Goal: Check status: Check status

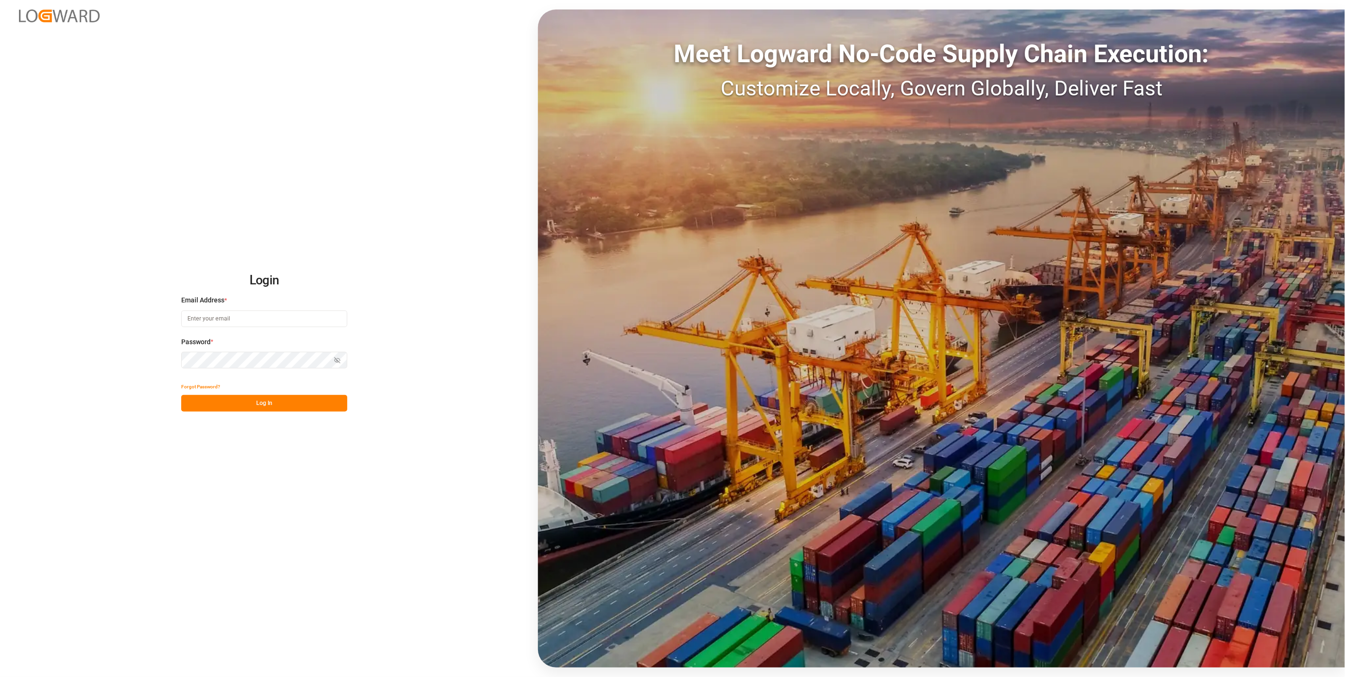
type input "[PERSON_NAME][EMAIL_ADDRESS][PERSON_NAME][DOMAIN_NAME]"
click at [357, 627] on div "Login Email Address * [PERSON_NAME][EMAIL_ADDRESS][PERSON_NAME][DOMAIN_NAME] [P…" at bounding box center [672, 338] width 1345 height 677
click at [269, 401] on button "Log In" at bounding box center [264, 403] width 166 height 17
type input "tobias.wagner@melitta.de"
click at [267, 401] on button "Log In" at bounding box center [264, 403] width 166 height 17
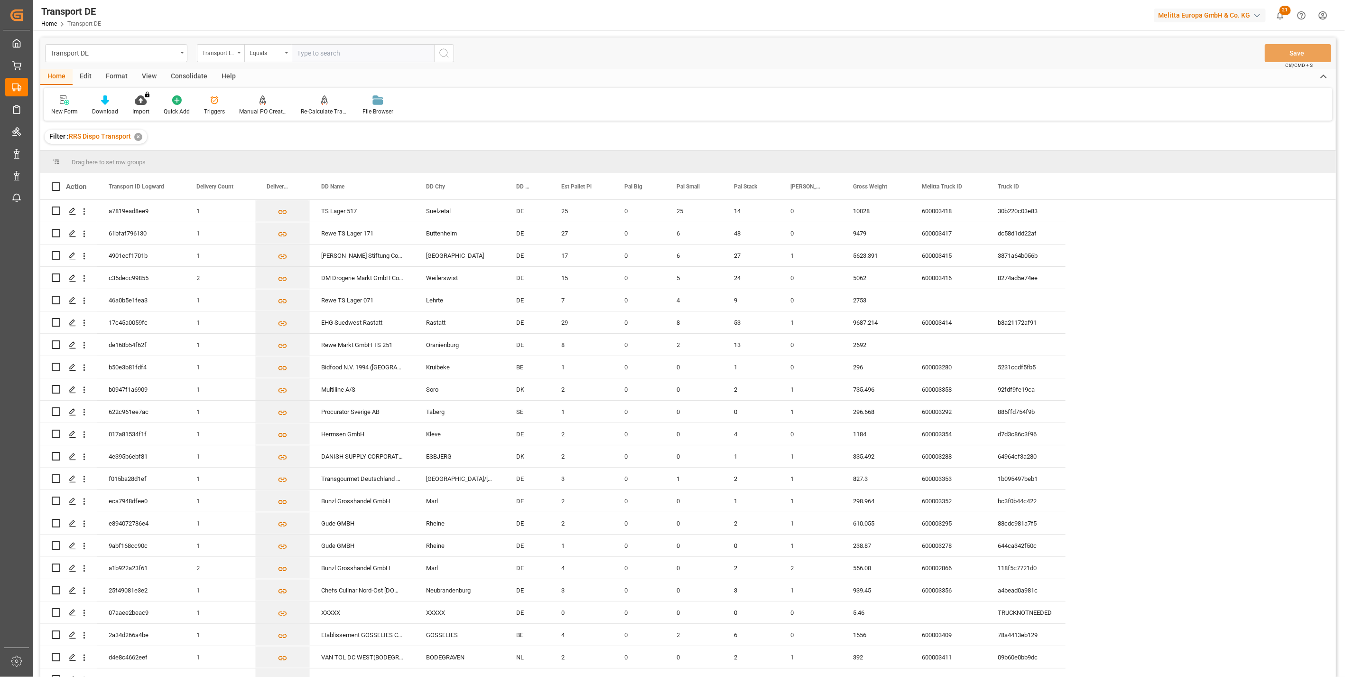
click at [321, 54] on input "text" at bounding box center [363, 53] width 142 height 18
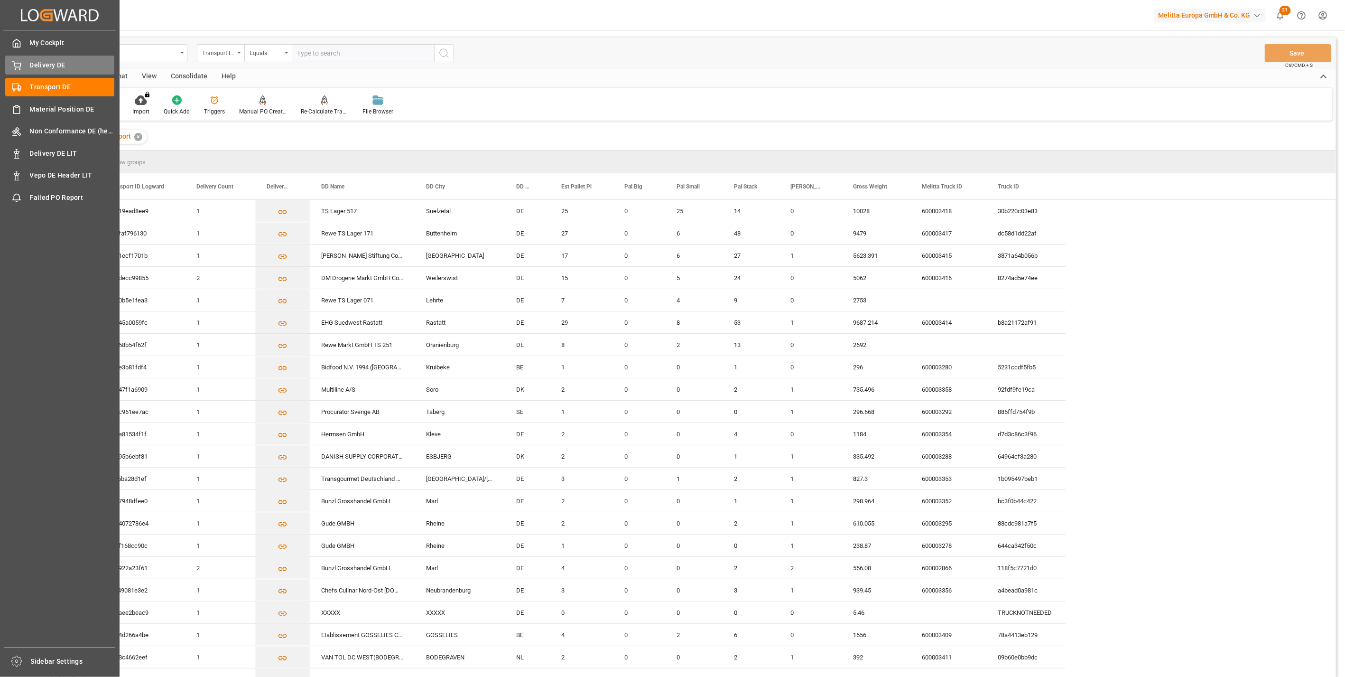
click at [25, 65] on div "Delivery DE Delivery DE" at bounding box center [59, 65] width 109 height 19
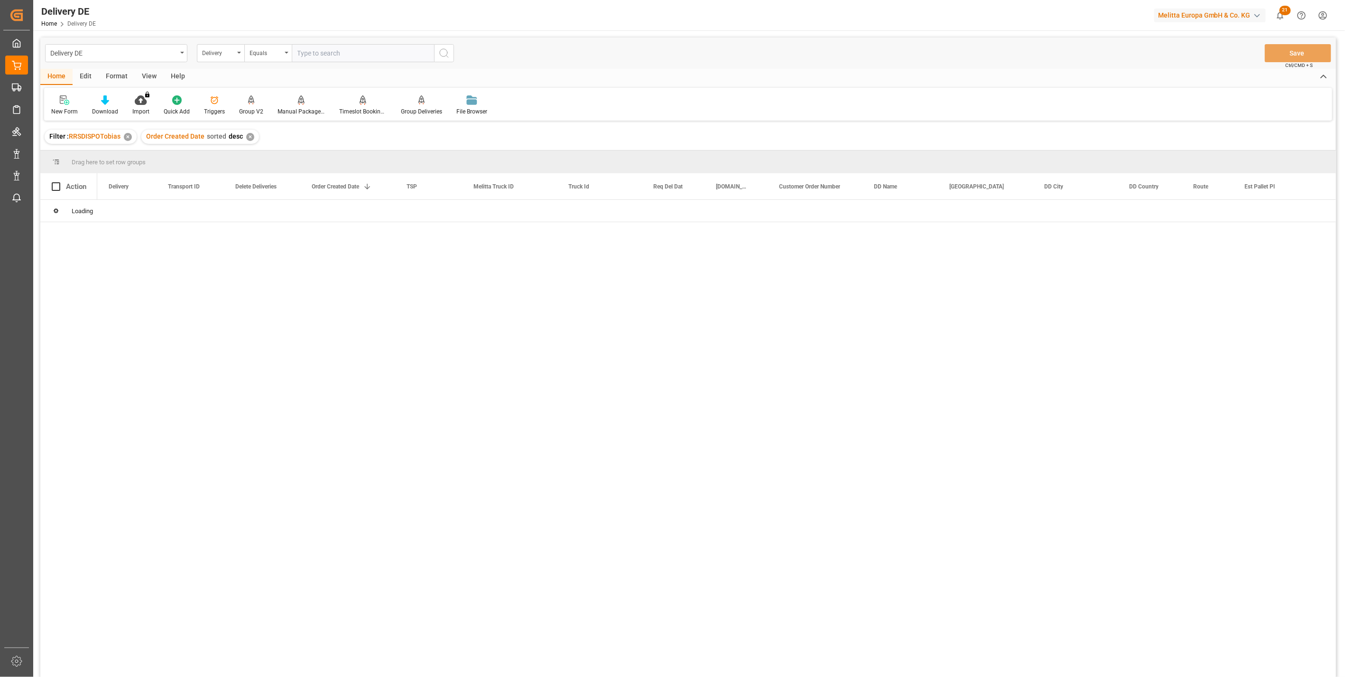
click at [333, 58] on input "text" at bounding box center [363, 53] width 142 height 18
paste input "92564222"
type input "92564222"
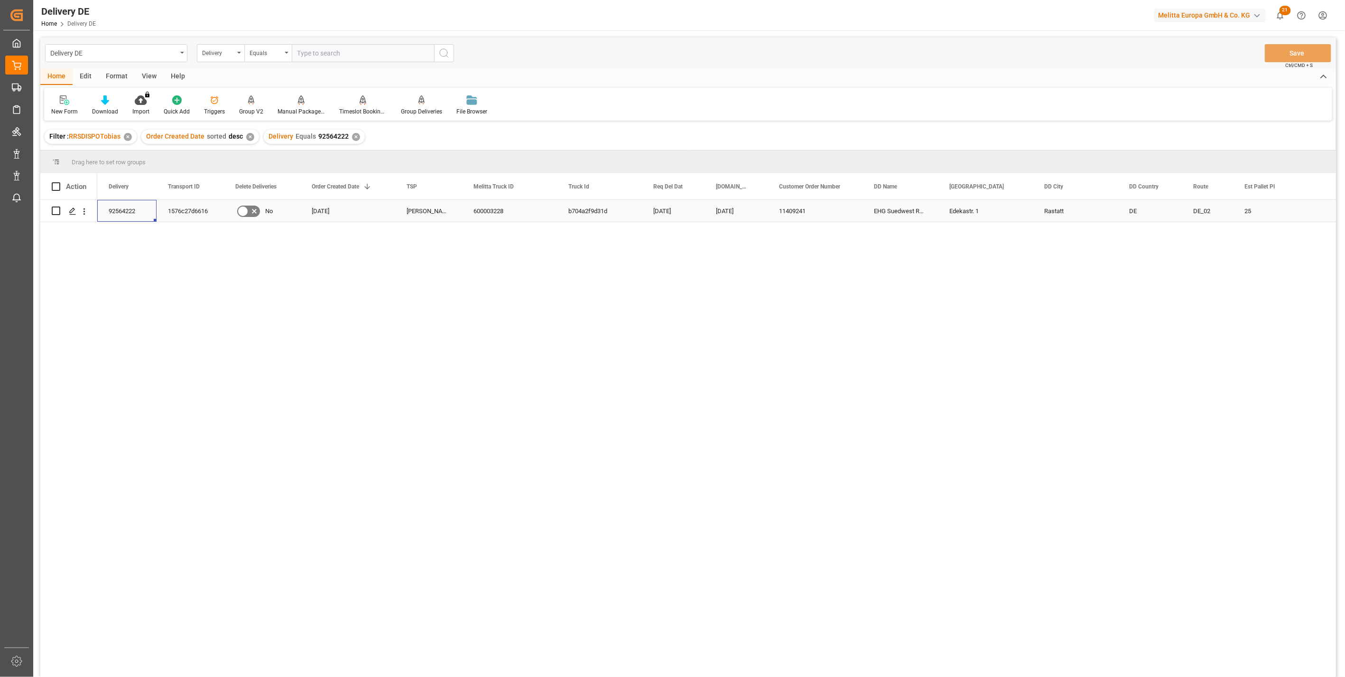
click at [122, 210] on div "92564222" at bounding box center [126, 211] width 59 height 22
click at [1136, 312] on div "92564222 1576c27d6616 No 02.10.2025 Moeller DE 600003228 b704a2f9d31d 09.10.202…" at bounding box center [716, 441] width 1239 height 483
click at [346, 62] on div "Delivery DE Delivery Equals Save Ctrl/CMD + S" at bounding box center [688, 52] width 1296 height 31
click at [351, 57] on input "text" at bounding box center [363, 53] width 142 height 18
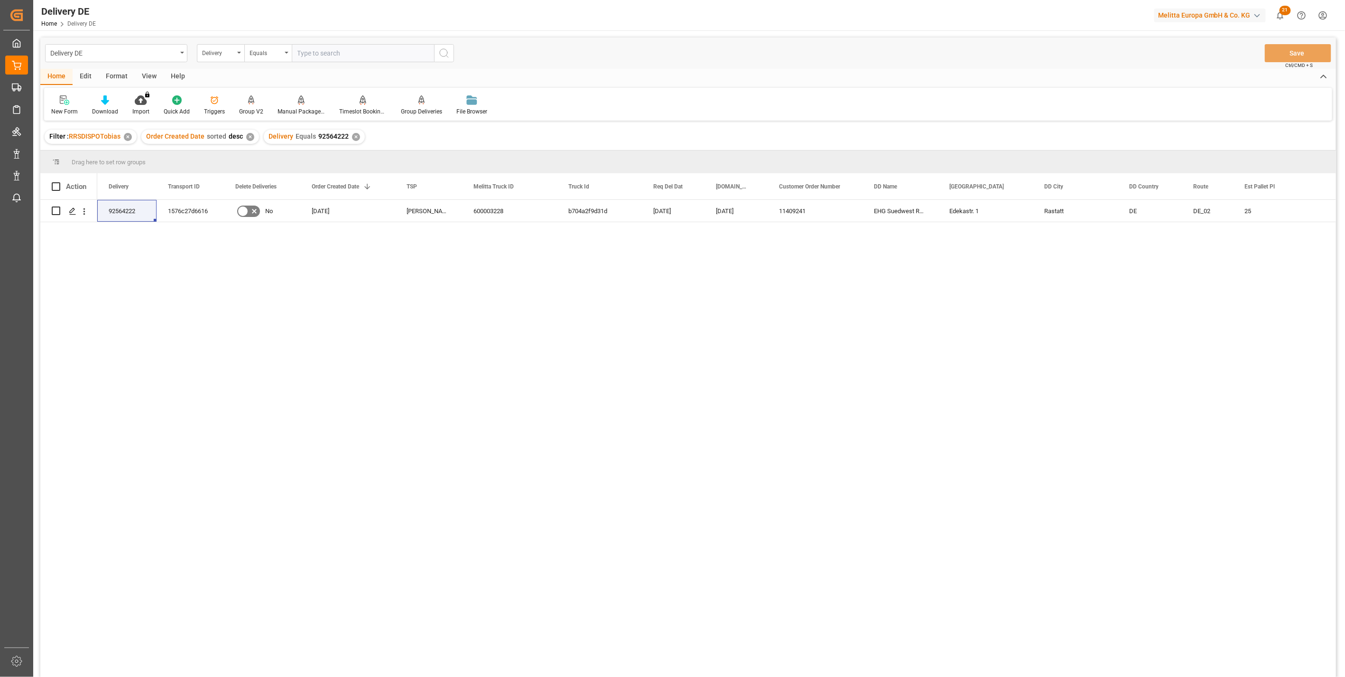
paste input "92563870"
type input "92563870"
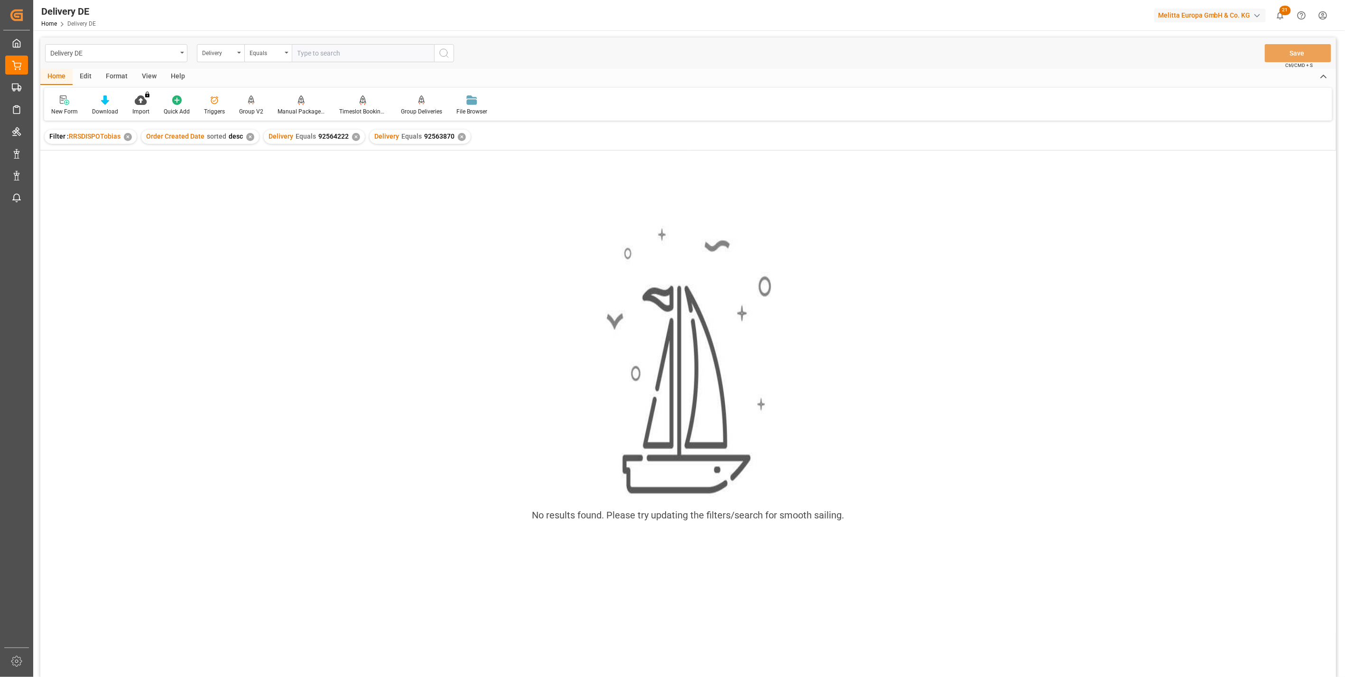
click at [352, 138] on div "✕" at bounding box center [356, 137] width 8 height 8
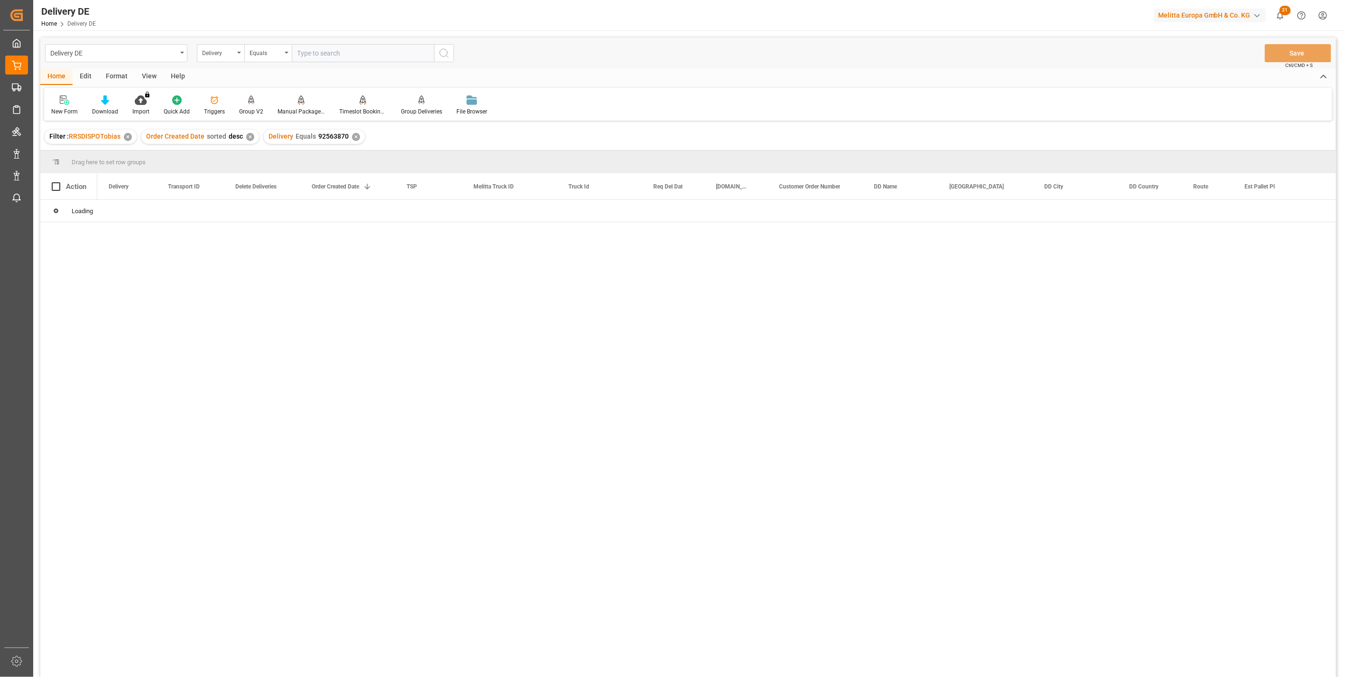
click at [345, 57] on input "text" at bounding box center [363, 53] width 142 height 18
click at [324, 55] on input "text" at bounding box center [363, 53] width 142 height 18
type input "9256"
click at [928, 640] on div "92563870 dd3e840a6699 No 01.10.2025 Moeller DE 600003231 bf061c047a6a 09.10.202…" at bounding box center [716, 441] width 1239 height 483
click at [222, 55] on div "Delivery" at bounding box center [218, 51] width 32 height 11
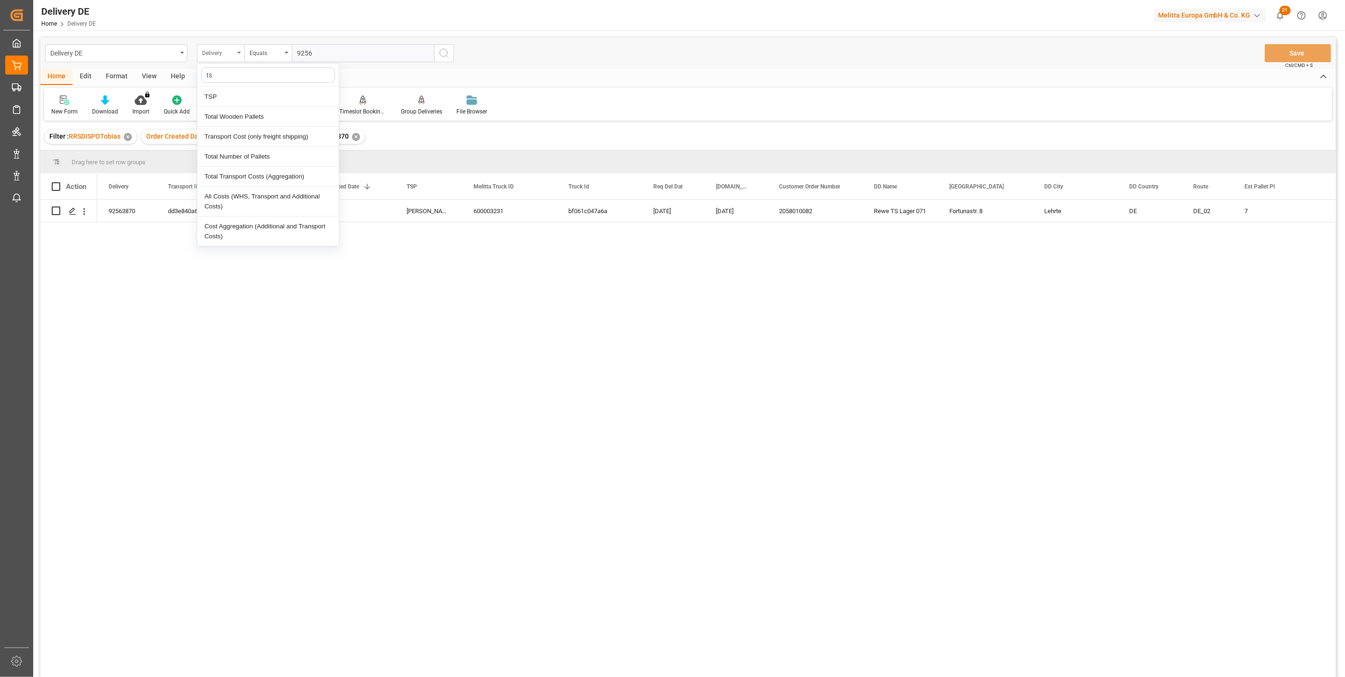
type input "tsp"
click at [213, 97] on div "TSP" at bounding box center [267, 97] width 141 height 20
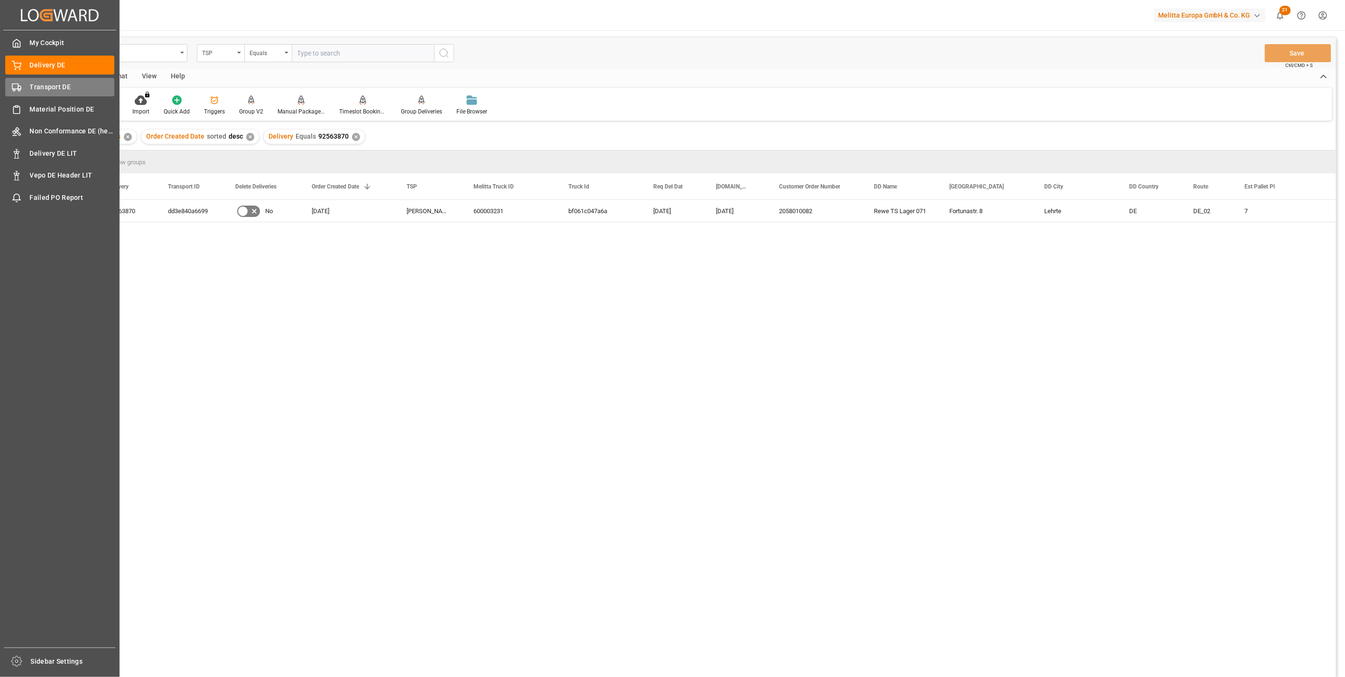
click at [20, 87] on icon at bounding box center [16, 87] width 9 height 9
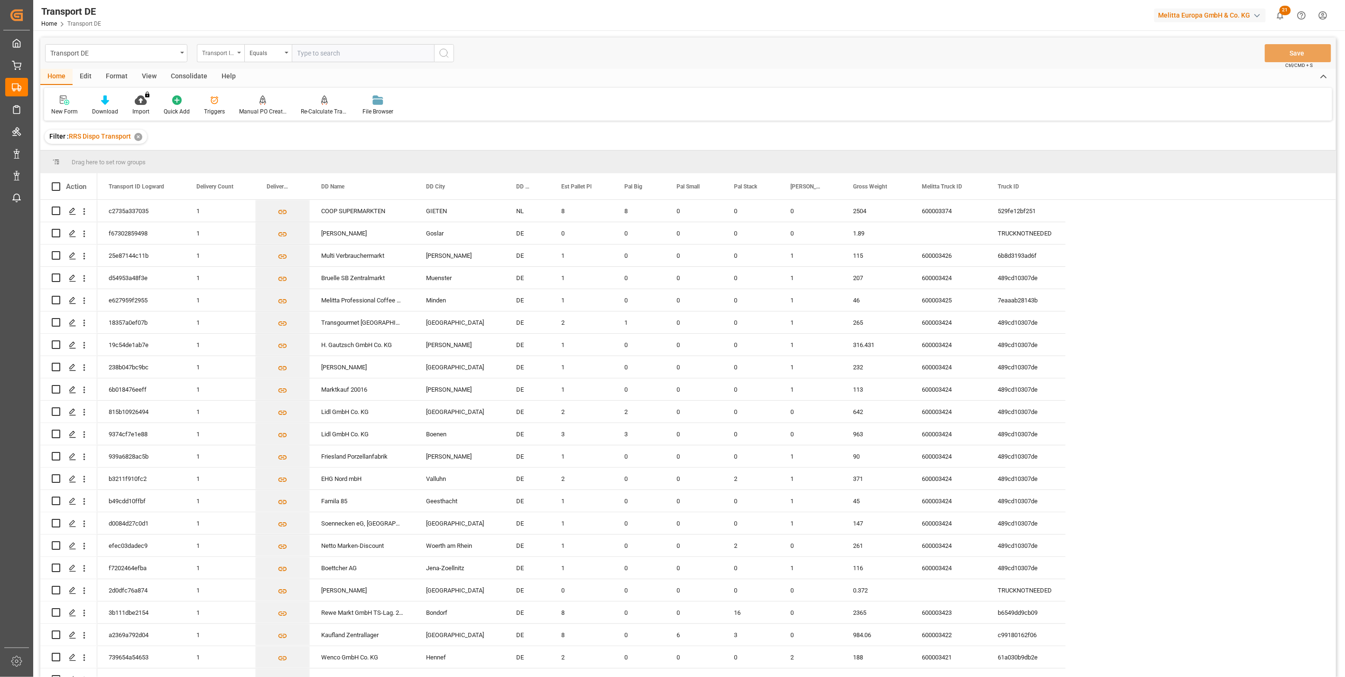
click at [212, 51] on div "Transport ID Logward" at bounding box center [218, 51] width 32 height 11
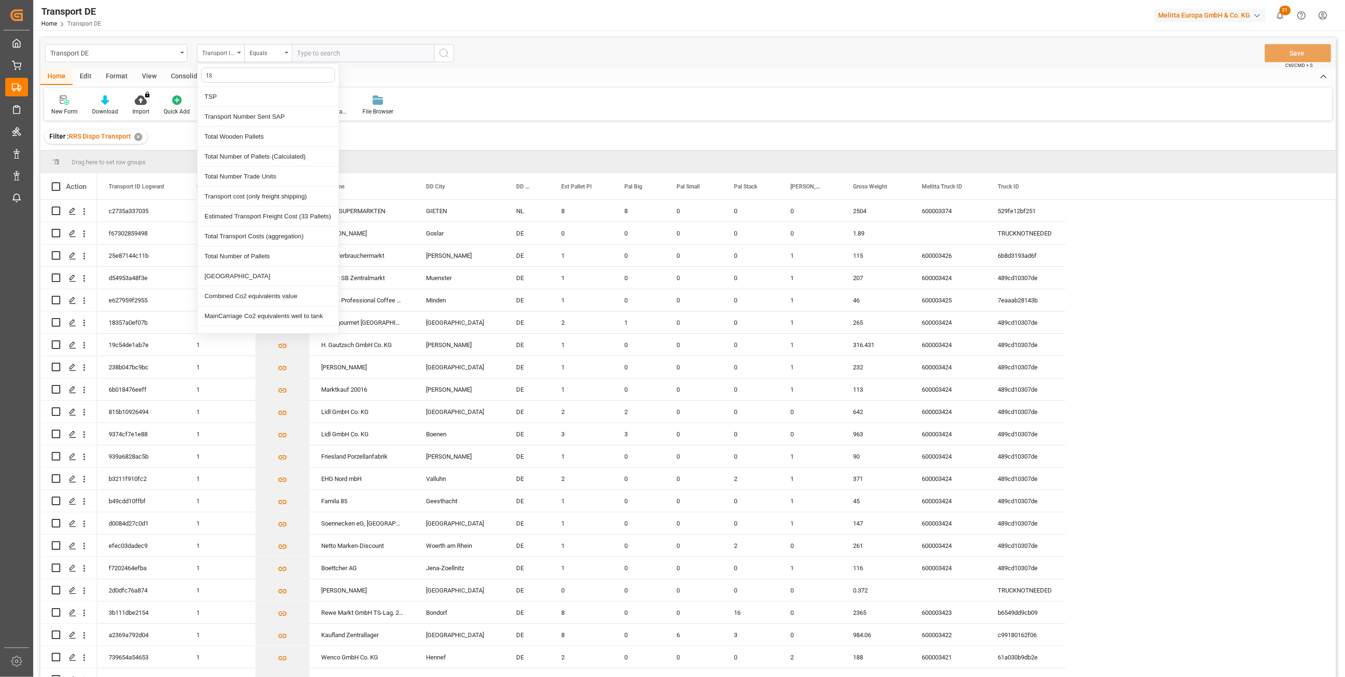
type input "tsp"
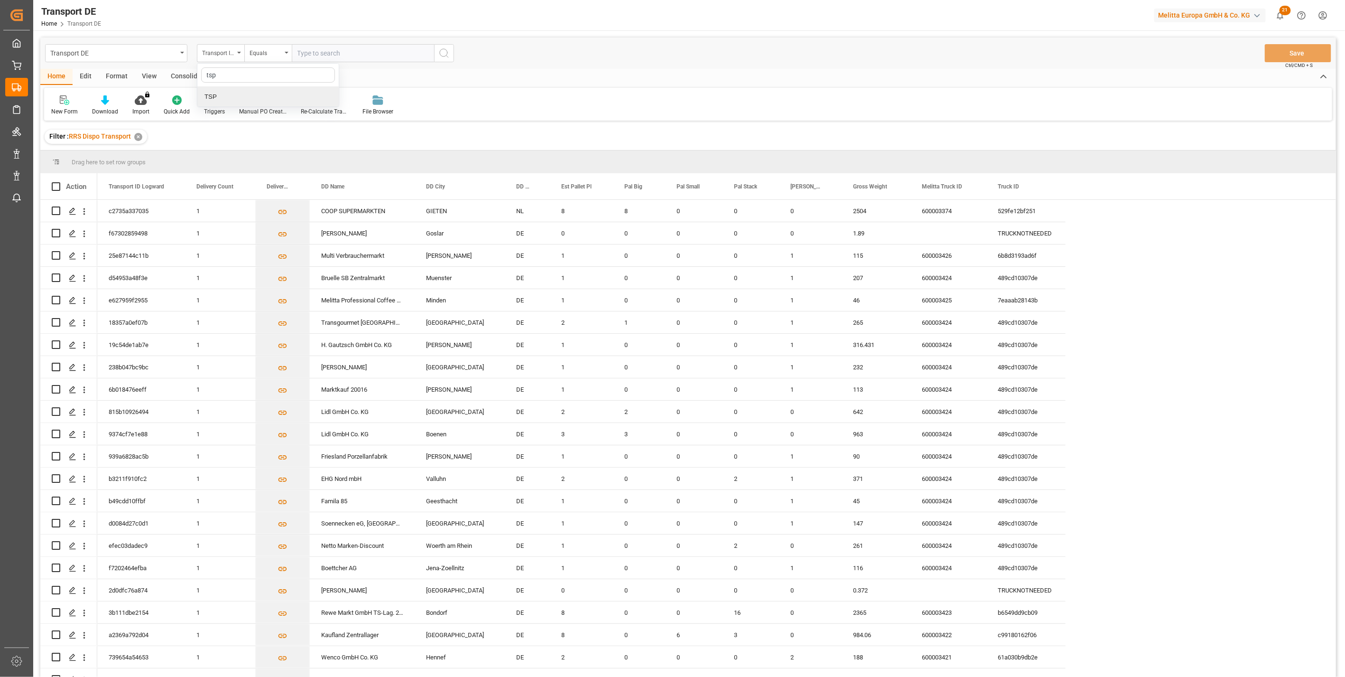
click at [213, 98] on div "TSP" at bounding box center [267, 97] width 141 height 20
click at [317, 53] on input "text" at bounding box center [363, 53] width 142 height 18
type input "hartmann de"
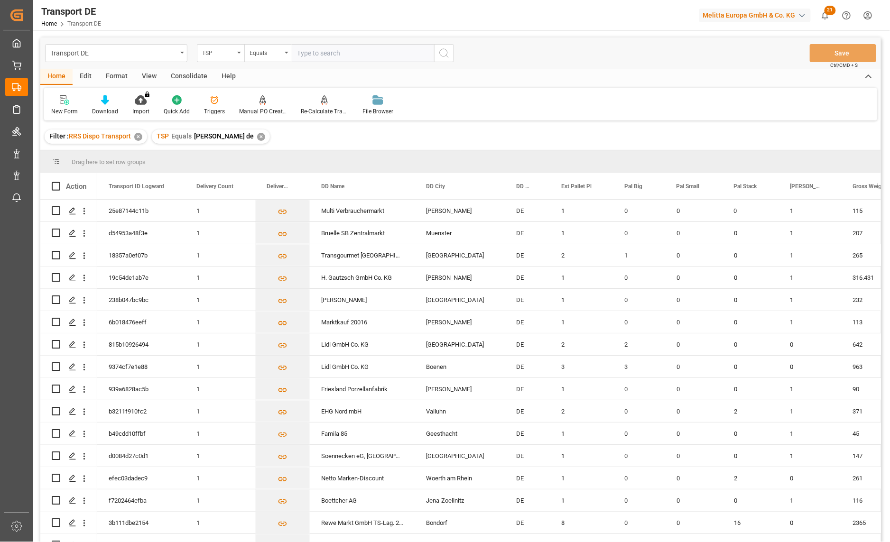
click at [200, 22] on div "Transport DE Home Transport DE Melitta Europa GmbH & Co. KG 21 Notifications On…" at bounding box center [458, 15] width 863 height 30
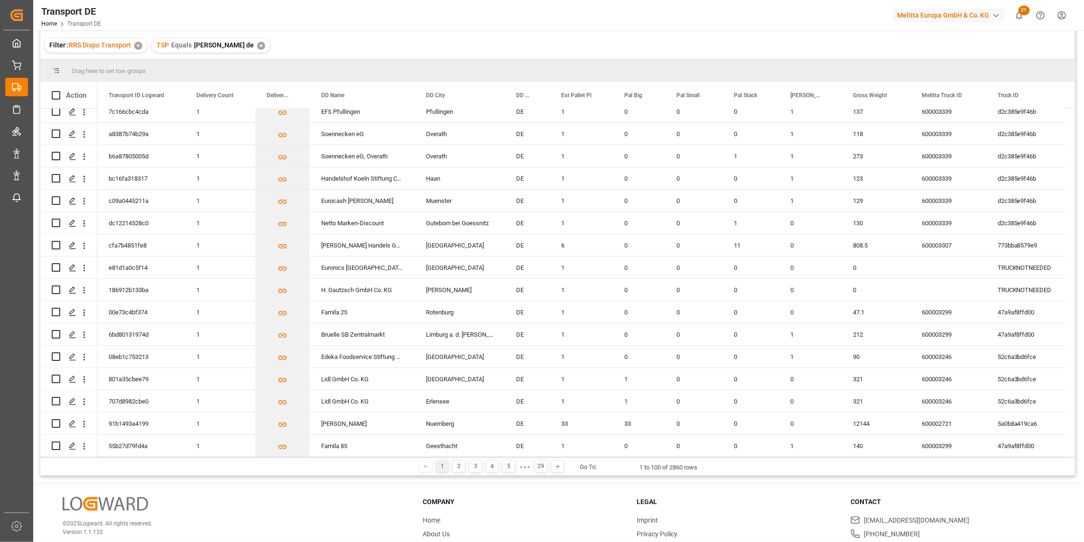
scroll to position [140, 0]
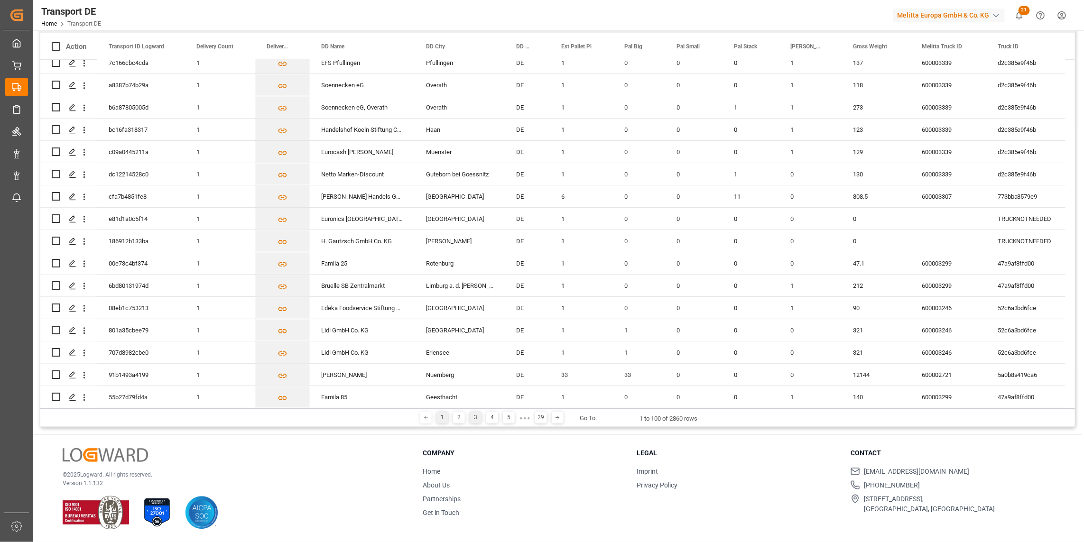
click at [472, 420] on div "3" at bounding box center [476, 418] width 12 height 12
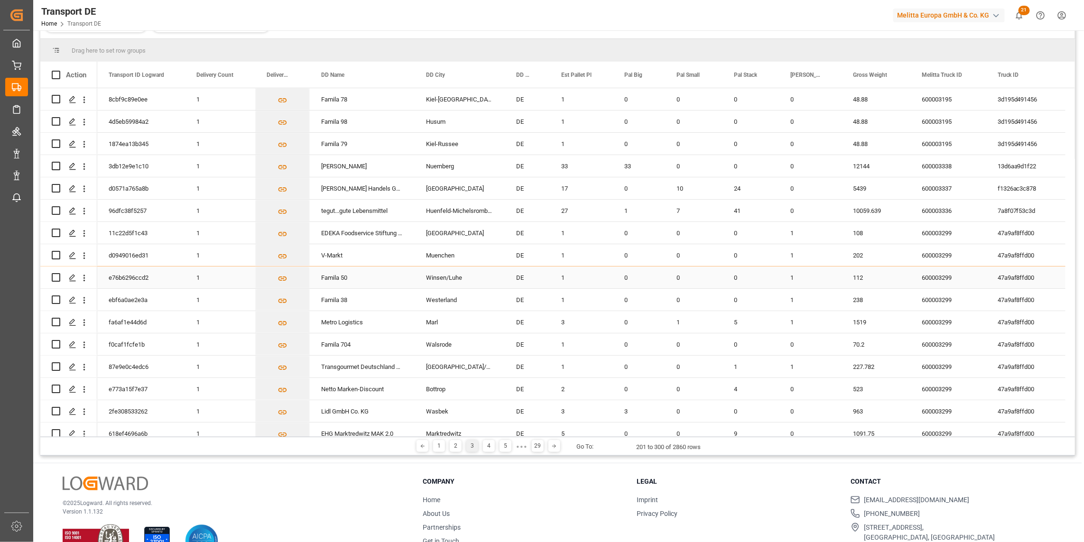
scroll to position [168, 0]
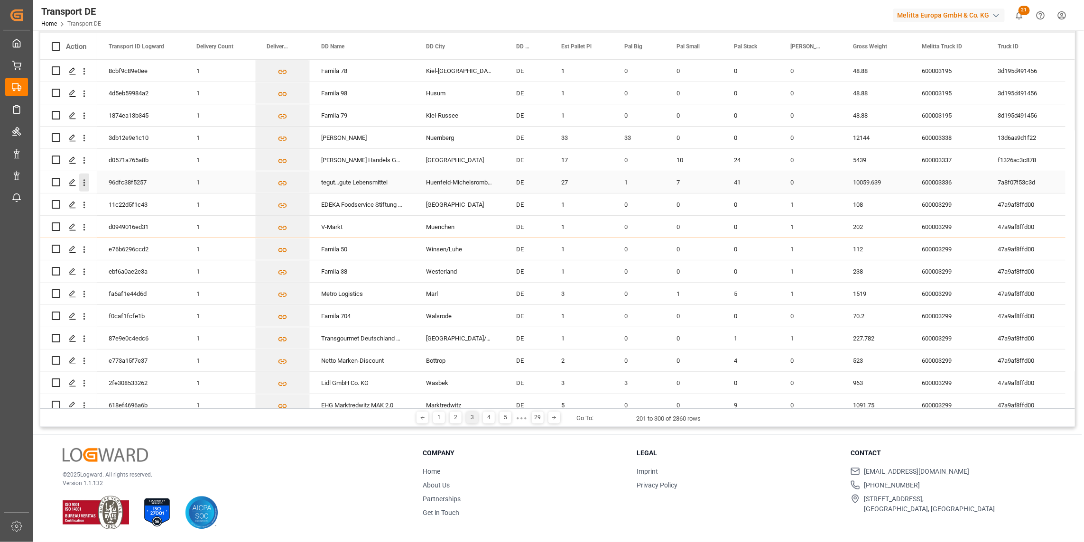
click at [85, 182] on icon "open menu" at bounding box center [84, 183] width 10 height 10
click at [119, 198] on span "Open in new tab" at bounding box center [146, 203] width 86 height 10
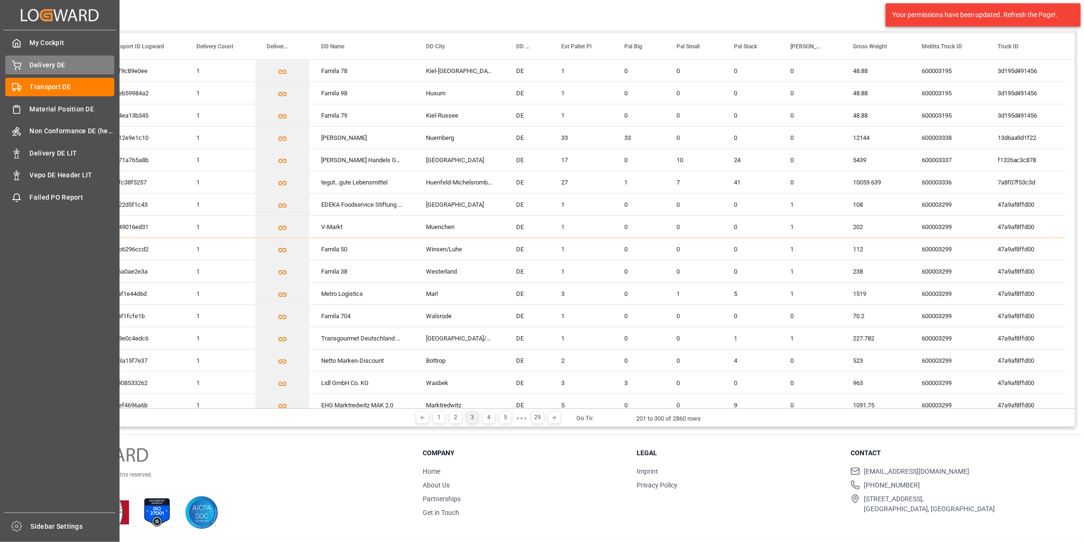
click at [26, 67] on div "Delivery DE Delivery DE" at bounding box center [59, 65] width 109 height 19
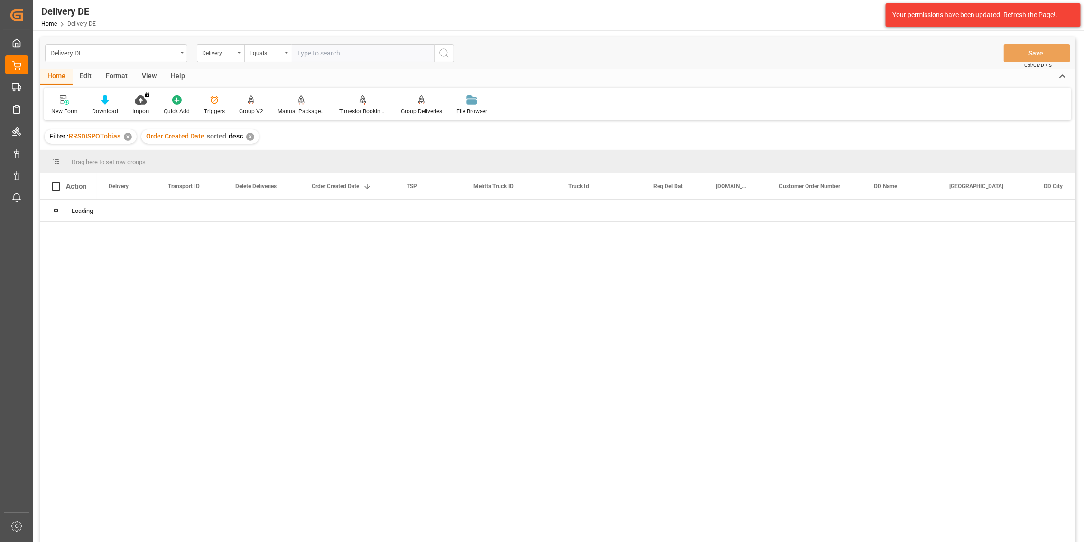
click at [207, 58] on div "Delivery" at bounding box center [220, 53] width 47 height 18
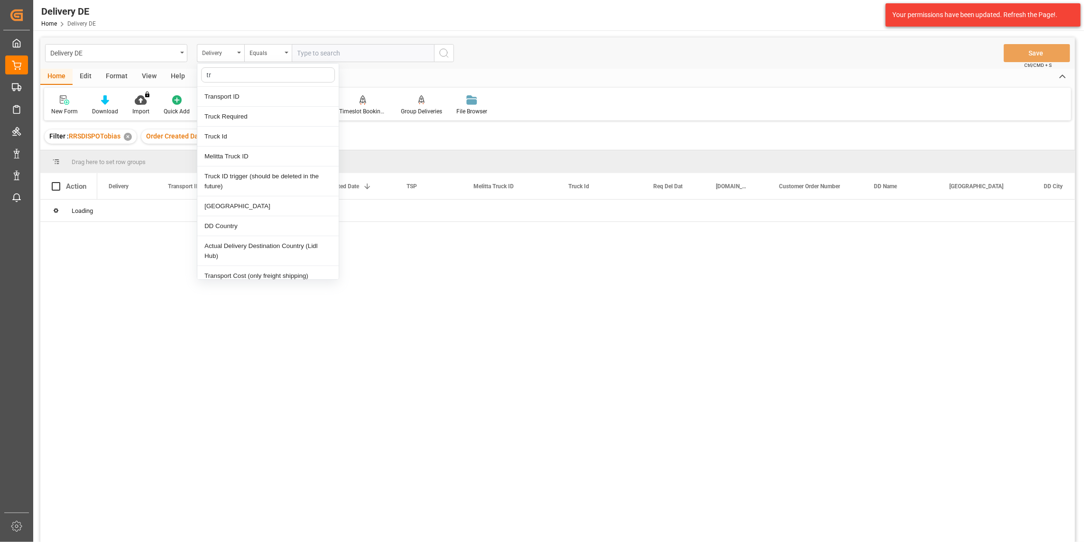
type input "tra"
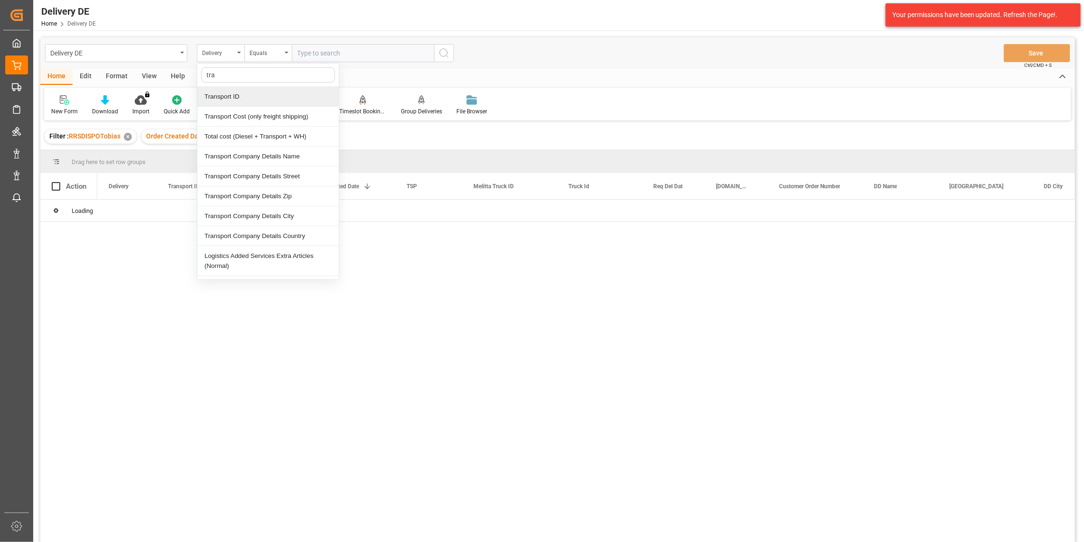
click at [241, 98] on div "Transport ID" at bounding box center [267, 97] width 141 height 20
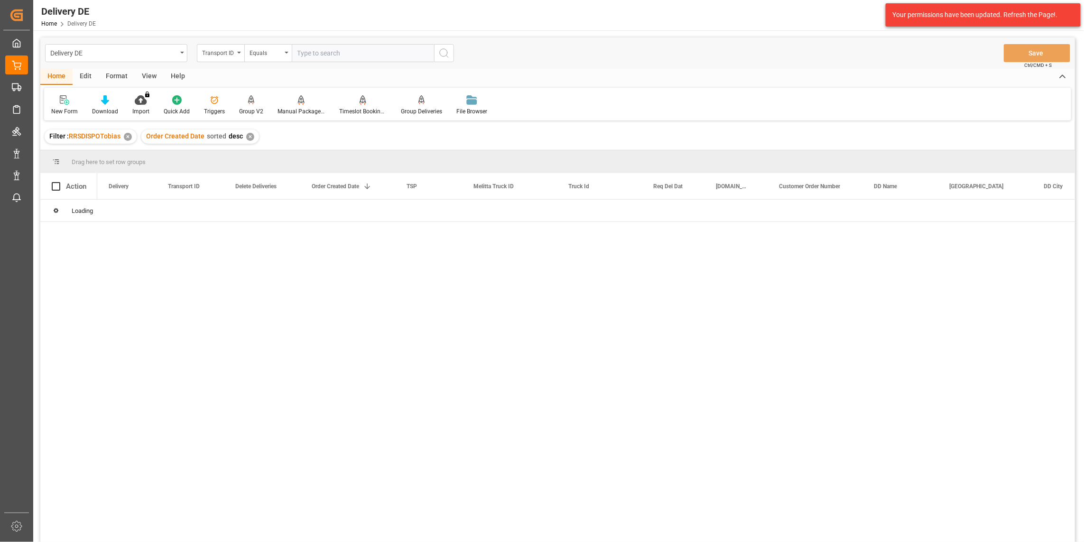
click at [335, 49] on input "text" at bounding box center [363, 53] width 142 height 18
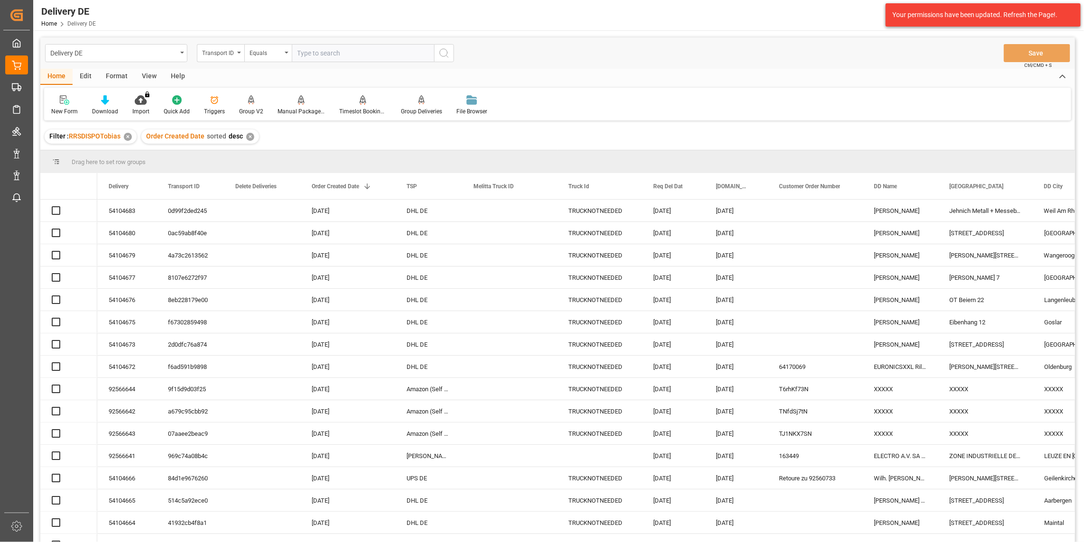
paste input "bcf2fa6e66e1"
type input "bcf2fa6e66e1"
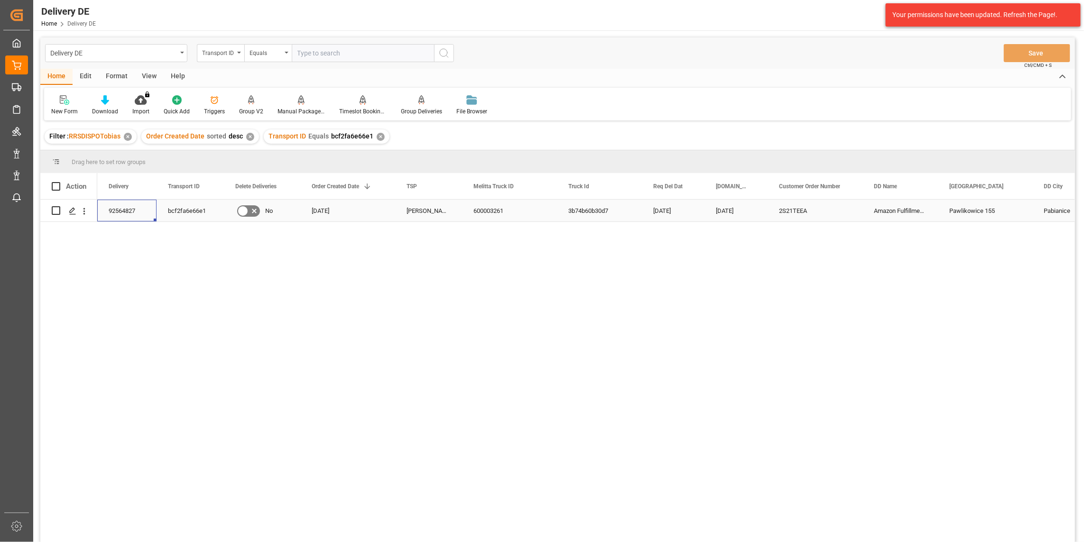
click at [136, 211] on div "92564827" at bounding box center [126, 211] width 59 height 22
click at [819, 266] on div "92564827 bcf2fa6e66e1 No 06.10.2025 Raben PL 600003261 3b74b60b30d7 10.10.2025 …" at bounding box center [586, 374] width 978 height 349
click at [789, 208] on div "2S21TEEA" at bounding box center [815, 211] width 95 height 22
click at [740, 261] on div "92564827 bcf2fa6e66e1 No 06.10.2025 Raben PL 600003261 3b74b60b30d7 10.10.2025 …" at bounding box center [586, 374] width 978 height 349
click at [257, 273] on div "92564827 bcf2fa6e66e1 No 06.10.2025 Raben PL 600003261 3b74b60b30d7 10.10.2025 …" at bounding box center [586, 374] width 978 height 349
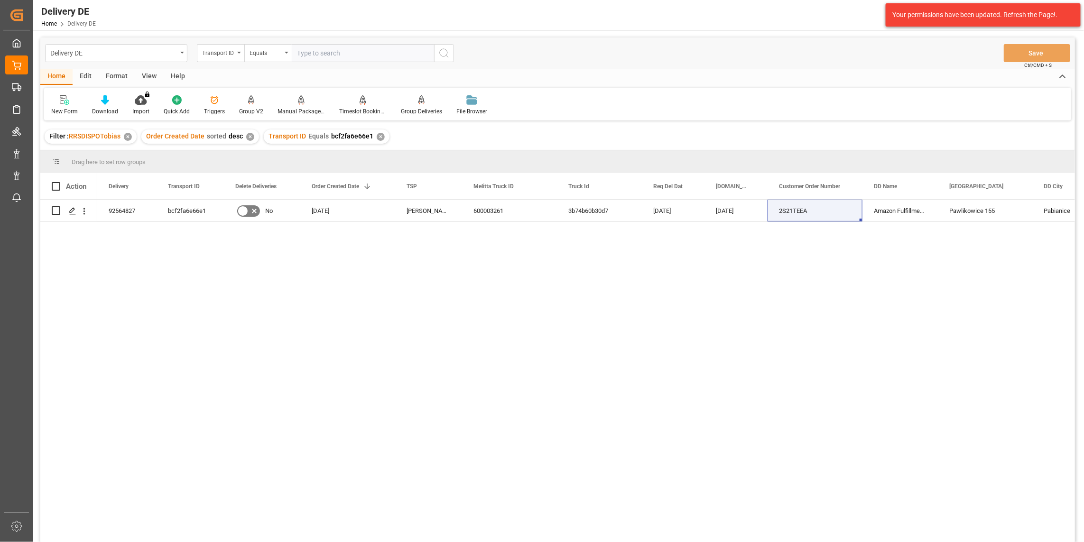
click at [918, 482] on div "92564827 bcf2fa6e66e1 No 06.10.2025 Raben PL 600003261 3b74b60b30d7 10.10.2025 …" at bounding box center [586, 374] width 978 height 349
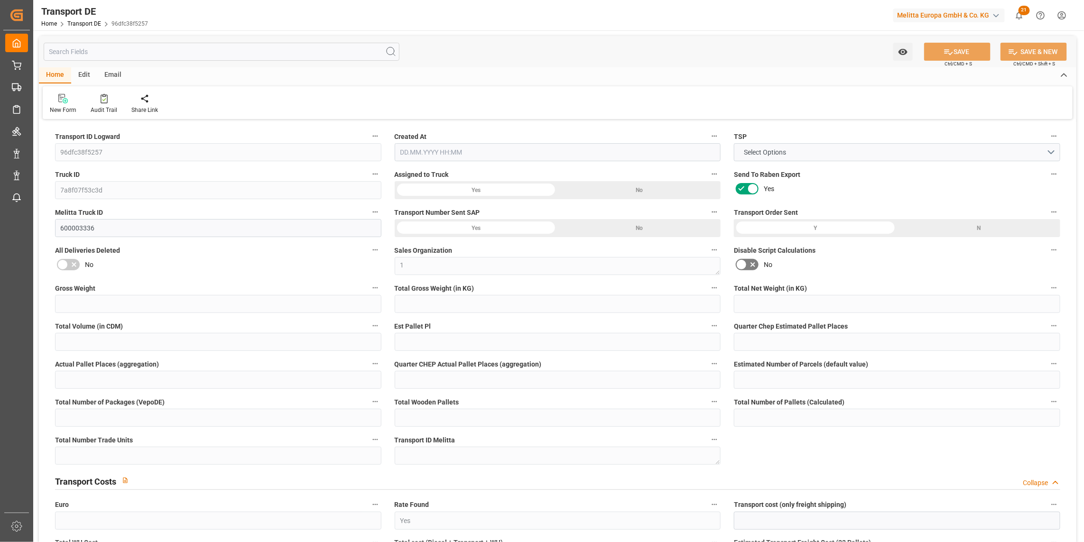
type input "10059.639"
type input "8615.333"
type input "6719.374"
type input "46563.108"
type input "27"
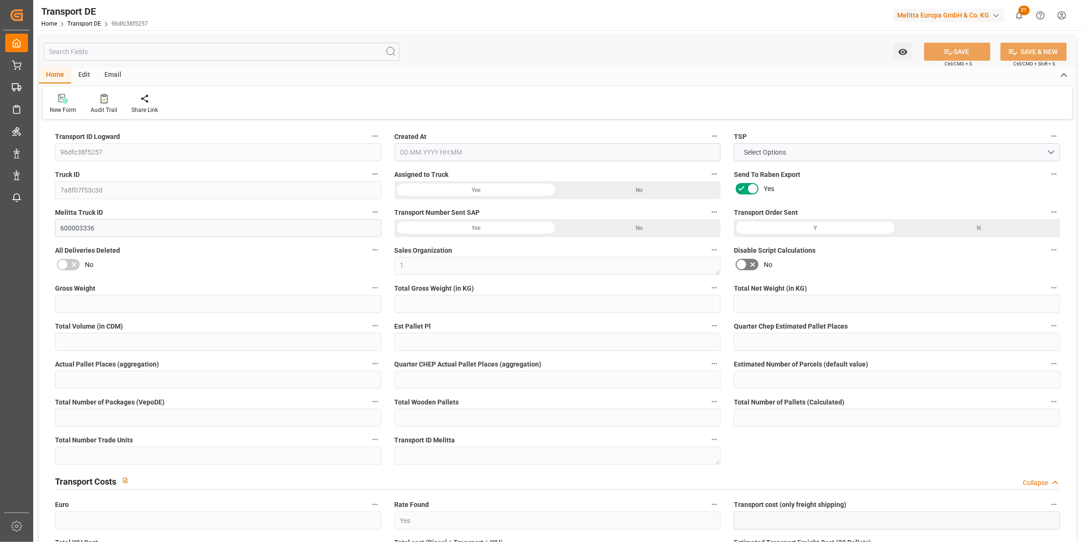
type input "0"
type input "1"
type input "0"
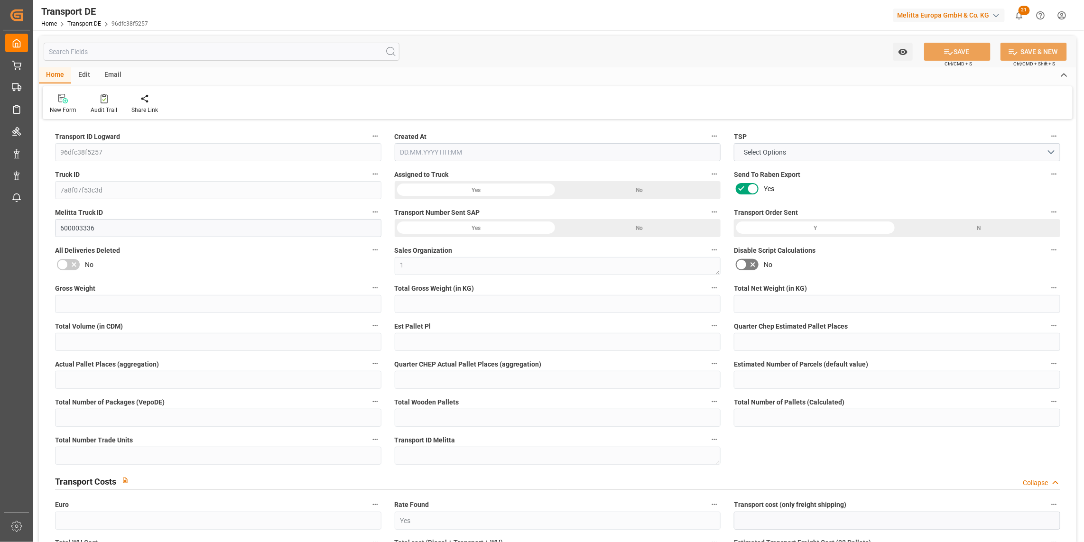
type input "58"
type input "35"
type input "1109"
type input "0"
type input "463.93"
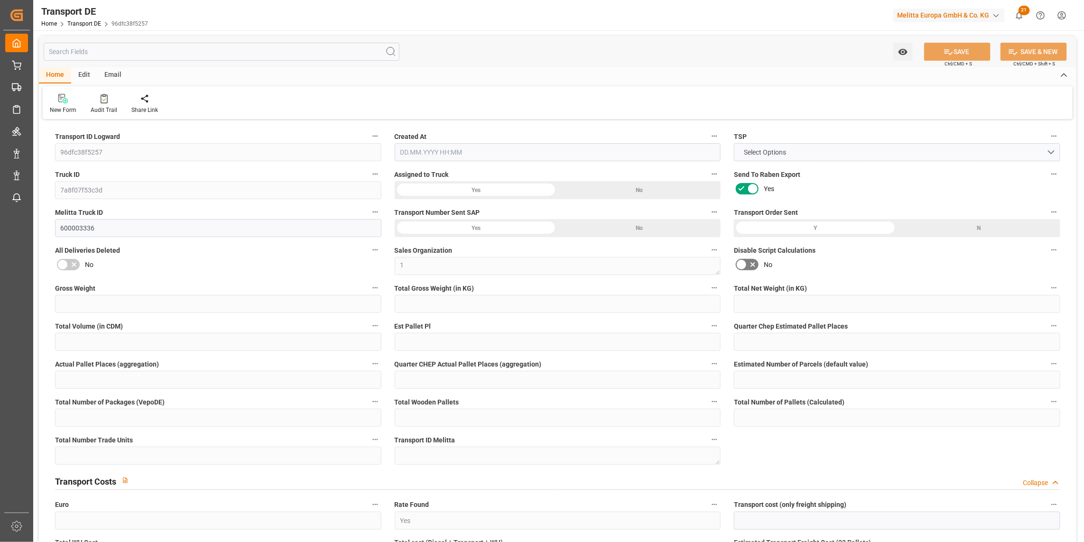
type input "95.363"
type input "463.93"
type input "459.5691"
type input "36"
type input "0"
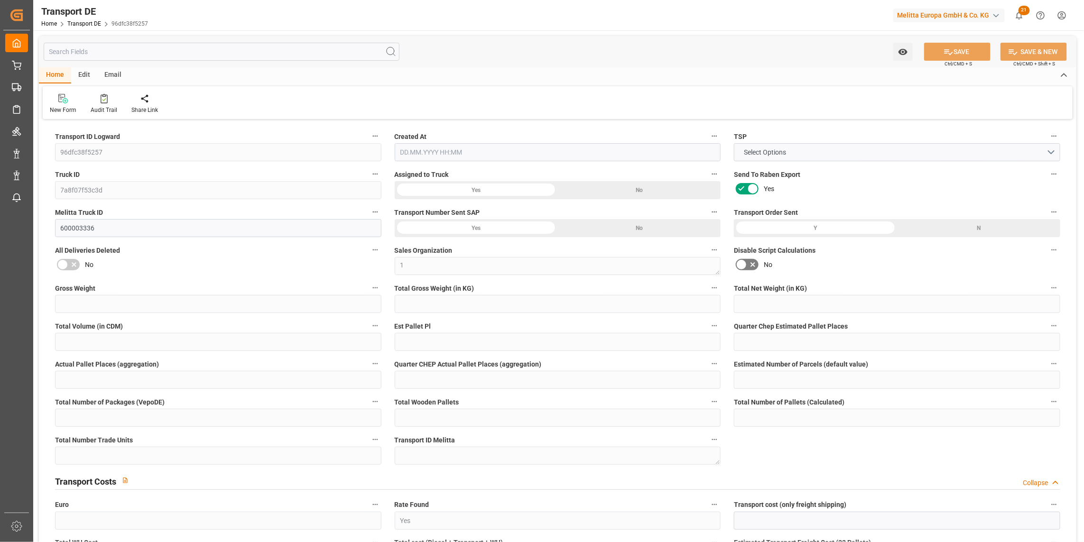
type input "0"
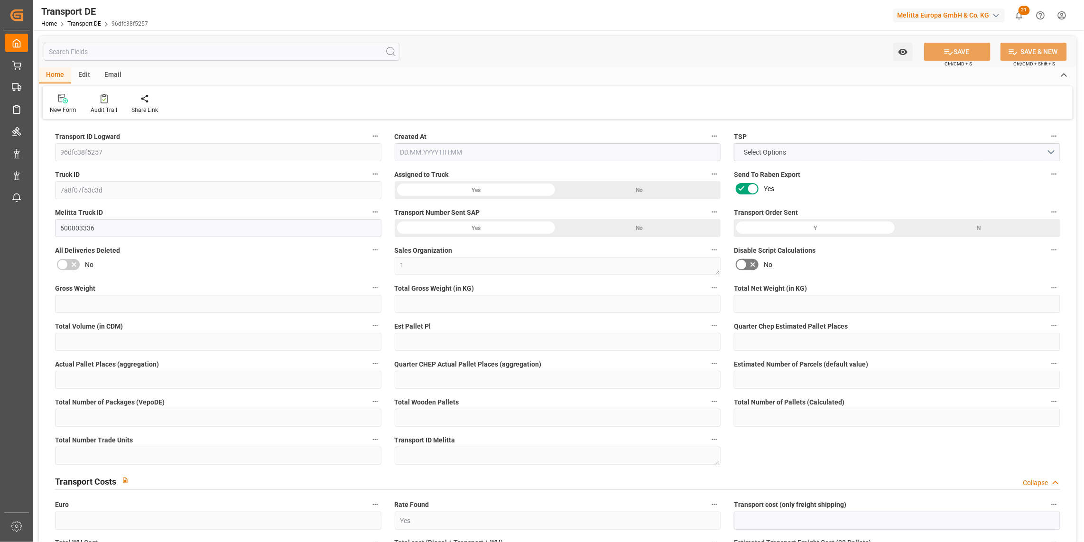
type input "0"
type input "-4.3609"
type input "0"
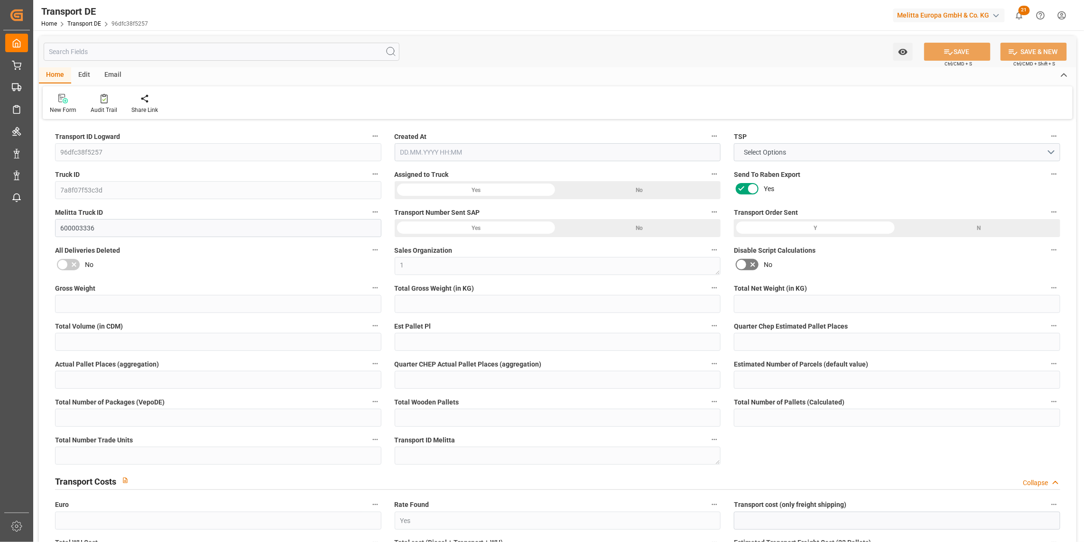
type input "0"
type input "8615.333"
type input "4710.8598"
type input "21"
type input "35"
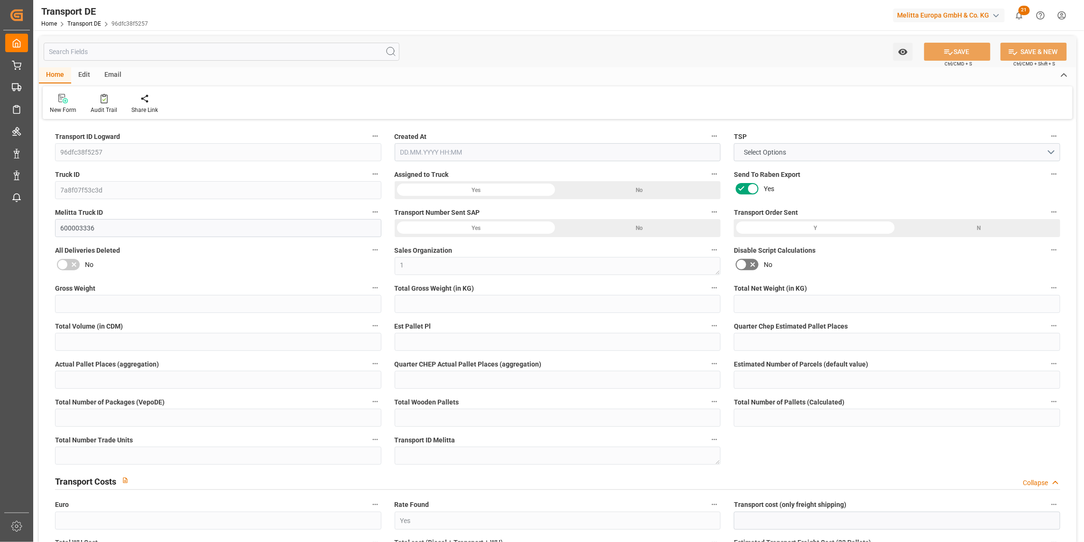
type input "1"
type input "7"
type input "41"
type input "0"
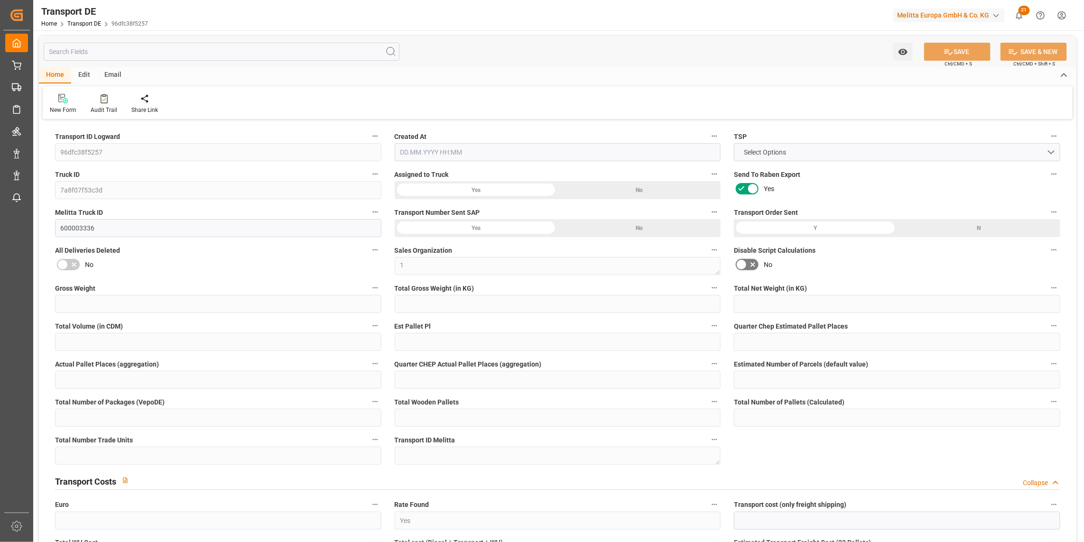
type input "0"
type input "1"
type input "0"
type input "9"
type input "4068"
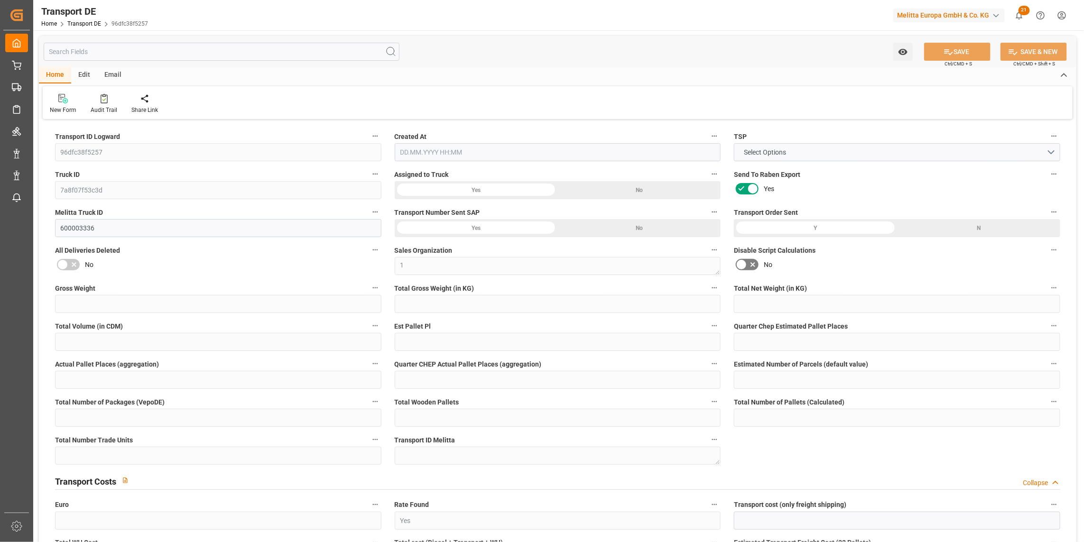
type input "554.9321"
type input "459.5691"
type input "07.10.2025 21:02"
type input "09.10.2025"
type input "13.10.2025"
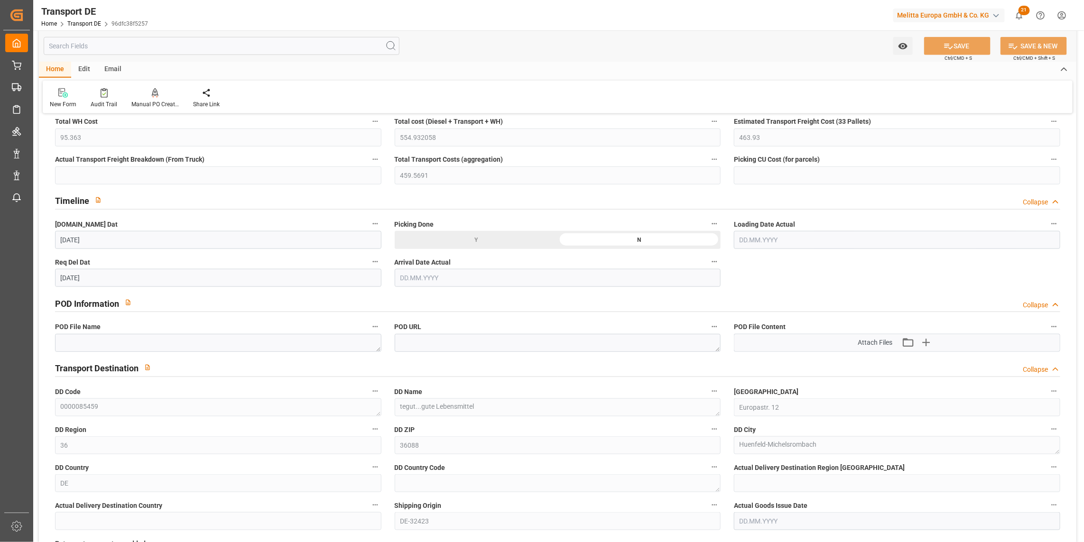
scroll to position [527, 0]
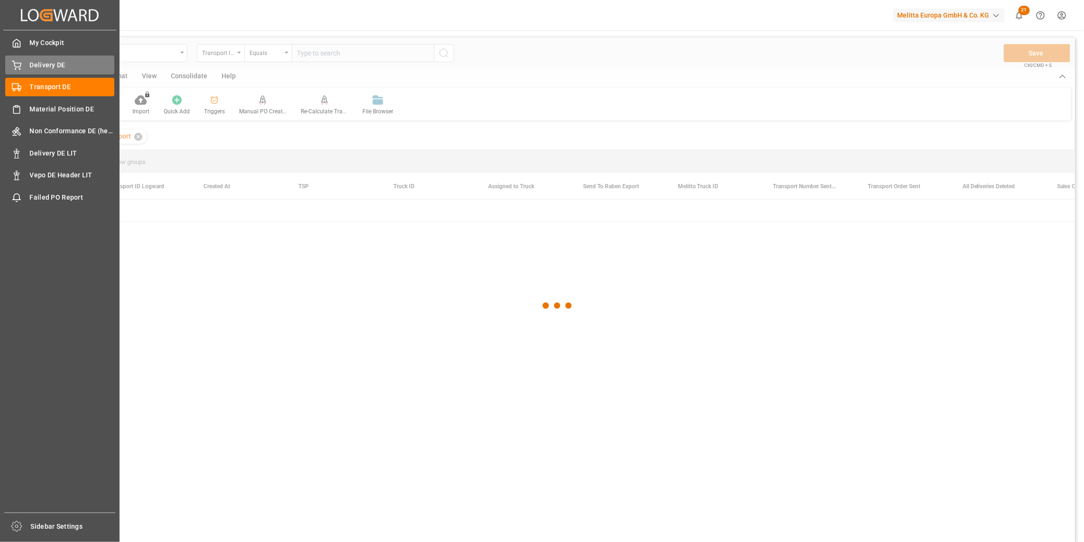
click at [20, 67] on icon at bounding box center [16, 65] width 9 height 9
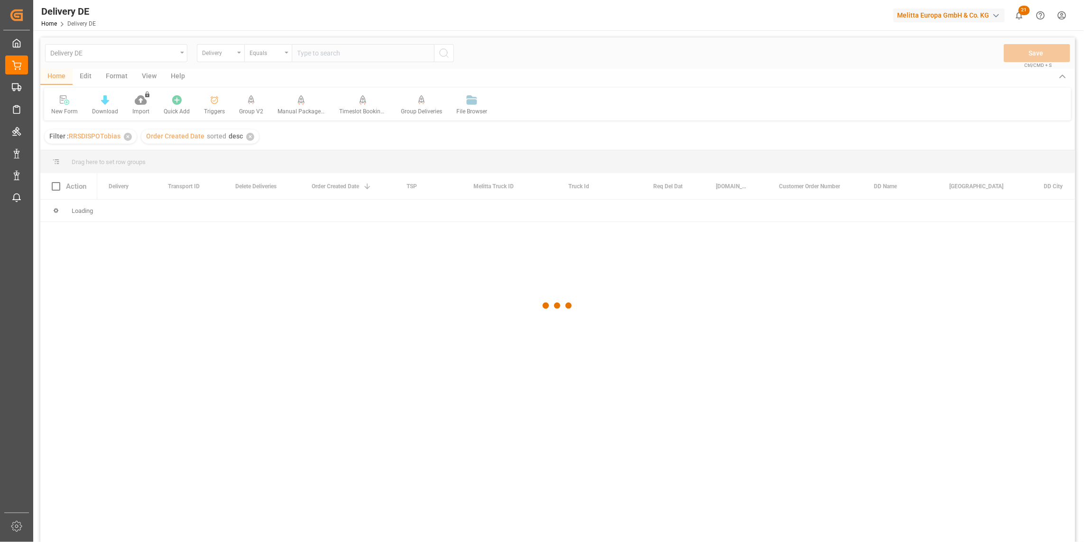
click at [310, 56] on div at bounding box center [557, 305] width 1035 height 537
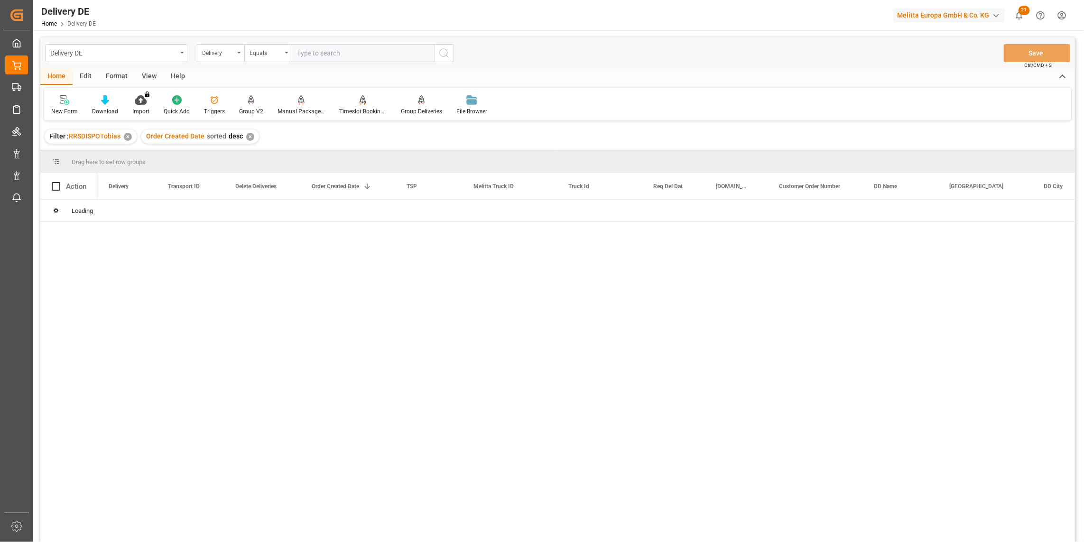
click at [329, 60] on input "text" at bounding box center [363, 53] width 142 height 18
paste input "92545941"
type input "92545941"
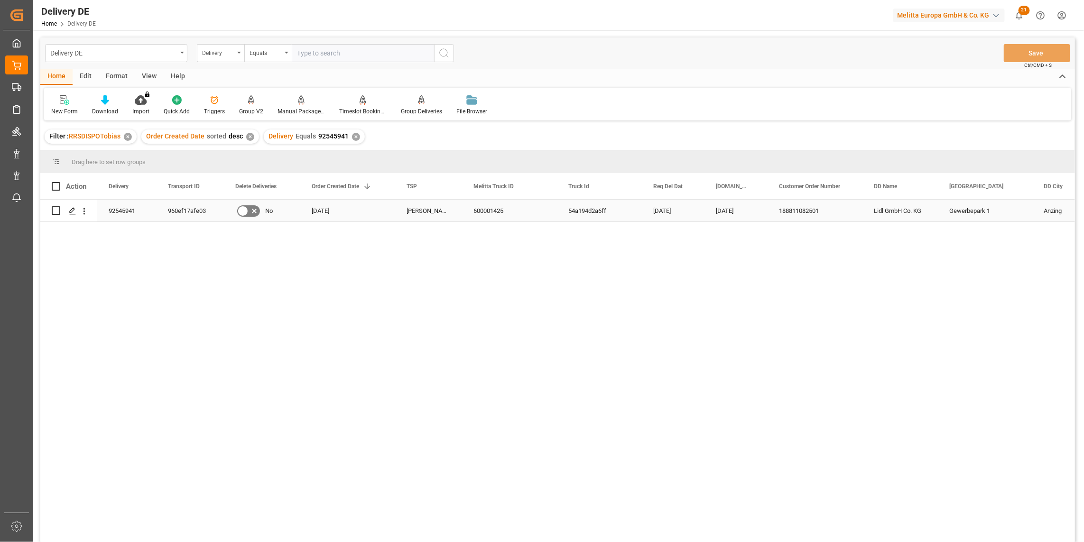
click at [192, 205] on div "960ef17afe03" at bounding box center [190, 211] width 67 height 22
